Goal: Task Accomplishment & Management: Use online tool/utility

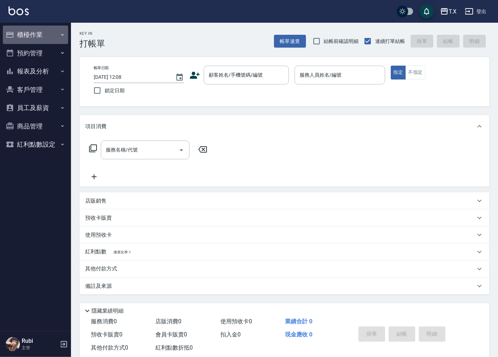
click at [34, 38] on button "櫃檯作業" at bounding box center [35, 35] width 65 height 18
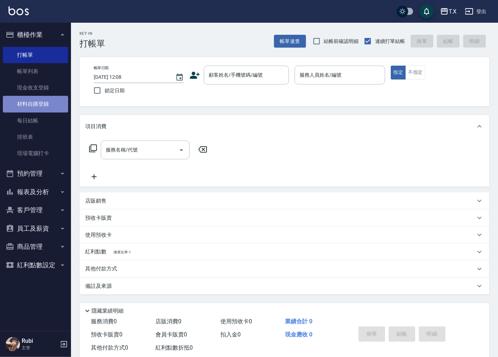
click at [38, 105] on link "材料自購登錄" at bounding box center [35, 104] width 65 height 16
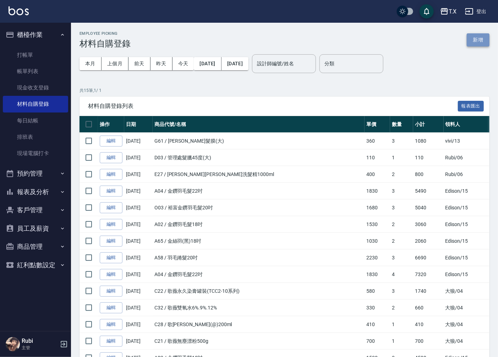
click at [478, 38] on button "新增" at bounding box center [478, 39] width 23 height 13
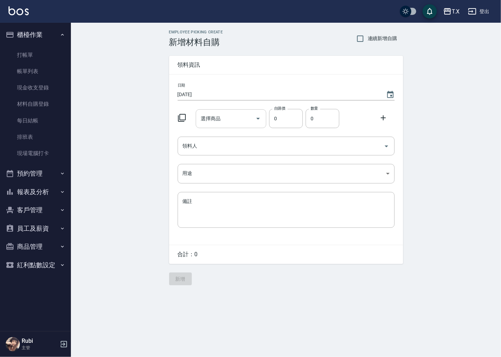
click at [218, 122] on input "選擇商品" at bounding box center [226, 119] width 54 height 12
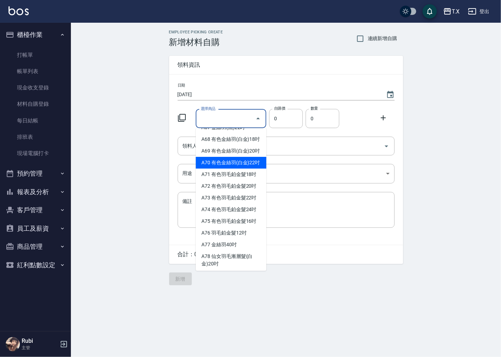
scroll to position [670, 0]
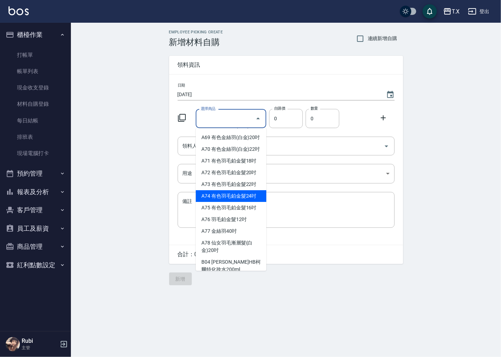
click at [249, 202] on li "A74 有色羽毛鉑金髮24吋" at bounding box center [231, 196] width 71 height 12
type input "有色羽毛鉑金髮24吋"
type input "2730"
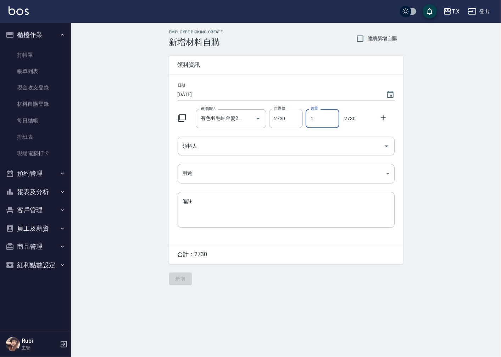
click at [316, 121] on input "1" at bounding box center [323, 118] width 34 height 19
click at [312, 119] on input "04" at bounding box center [323, 118] width 34 height 19
click at [314, 119] on input "04" at bounding box center [323, 118] width 34 height 19
click at [314, 119] on input "4" at bounding box center [323, 118] width 34 height 19
type input "4"
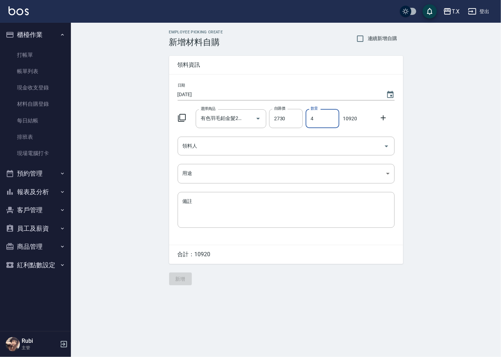
click at [288, 156] on div "日期 2025/10/10 選擇商品 有色羽毛鉑金髮24吋 選擇商品 自購價 2730 自購價 數量 4 數量 10920 領料人 領料人 用途 ​ 用途 備…" at bounding box center [286, 160] width 234 height 170
click at [139, 136] on div "Employee Picking Create 新增材料自購 連續新增自購 領料資訊 日期 2025/10/10 選擇商品 有色羽毛鉑金髮24吋 選擇商品 自…" at bounding box center [286, 158] width 430 height 270
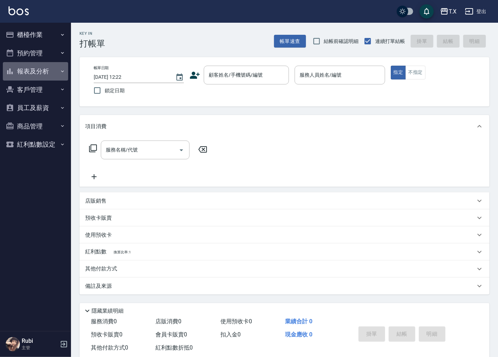
click at [39, 68] on button "報表及分析" at bounding box center [35, 71] width 65 height 18
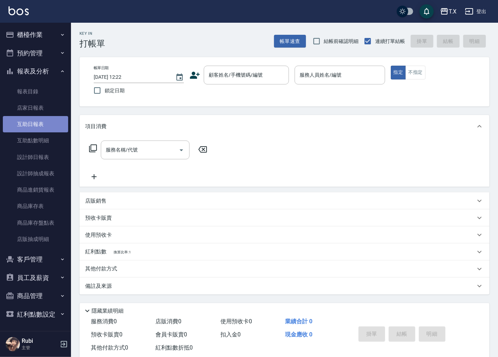
click at [41, 121] on link "互助日報表" at bounding box center [35, 124] width 65 height 16
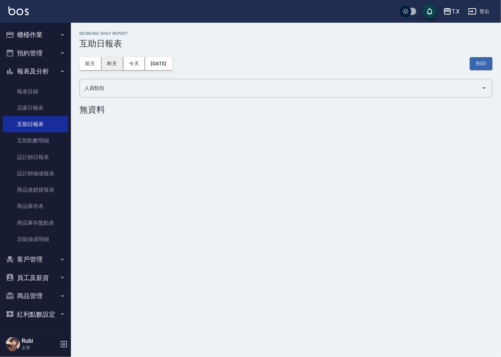
click at [108, 61] on button "昨天" at bounding box center [113, 63] width 22 height 13
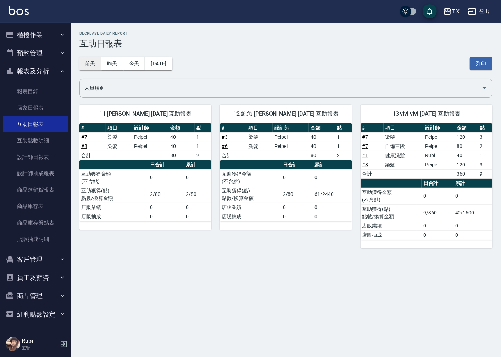
click at [89, 65] on button "前天" at bounding box center [90, 63] width 22 height 13
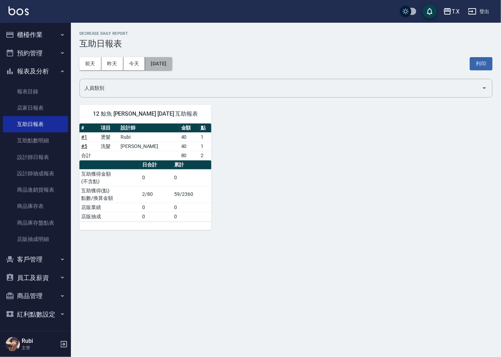
click at [155, 61] on button "[DATE]" at bounding box center [158, 63] width 27 height 13
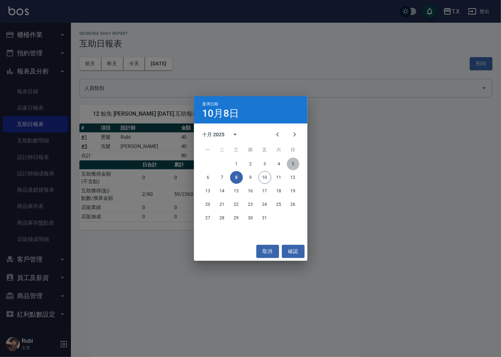
click at [294, 164] on button "5" at bounding box center [293, 164] width 13 height 13
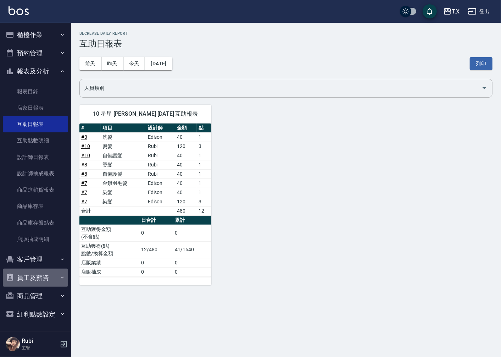
click at [45, 278] on button "員工及薪資" at bounding box center [35, 278] width 65 height 18
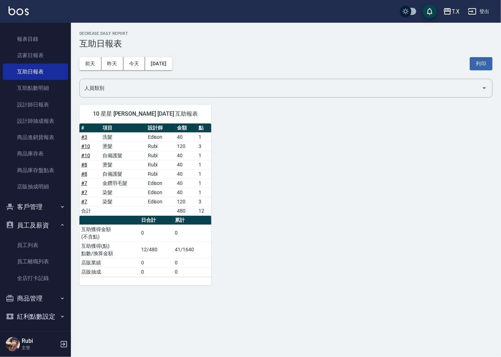
scroll to position [55, 0]
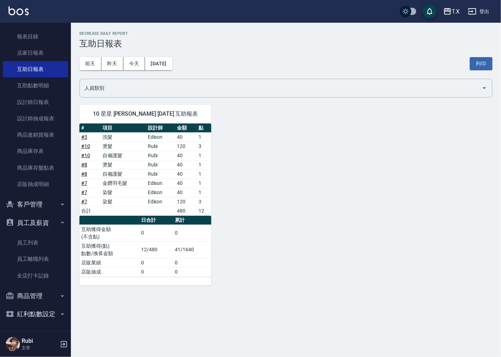
click at [60, 223] on icon "button" at bounding box center [63, 223] width 6 height 6
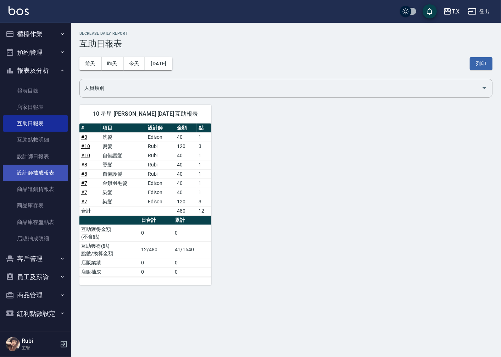
scroll to position [0, 0]
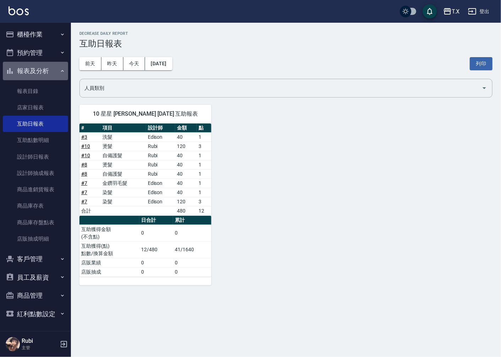
click at [60, 69] on icon "button" at bounding box center [63, 71] width 6 height 6
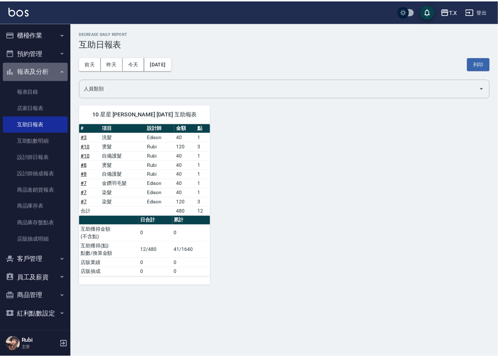
scroll to position [0, 0]
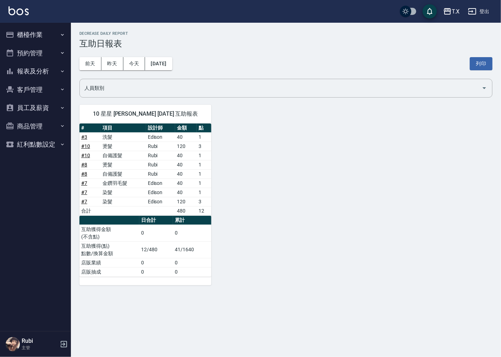
click at [63, 32] on icon "button" at bounding box center [63, 35] width 6 height 6
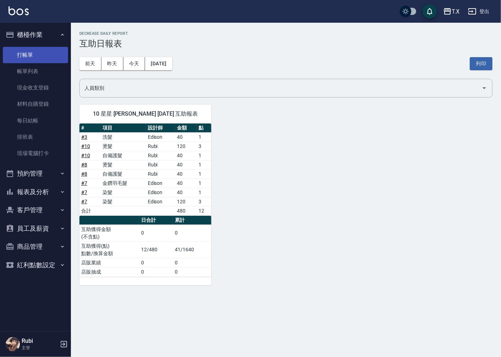
click at [22, 54] on link "打帳單" at bounding box center [35, 55] width 65 height 16
